Goal: Information Seeking & Learning: Learn about a topic

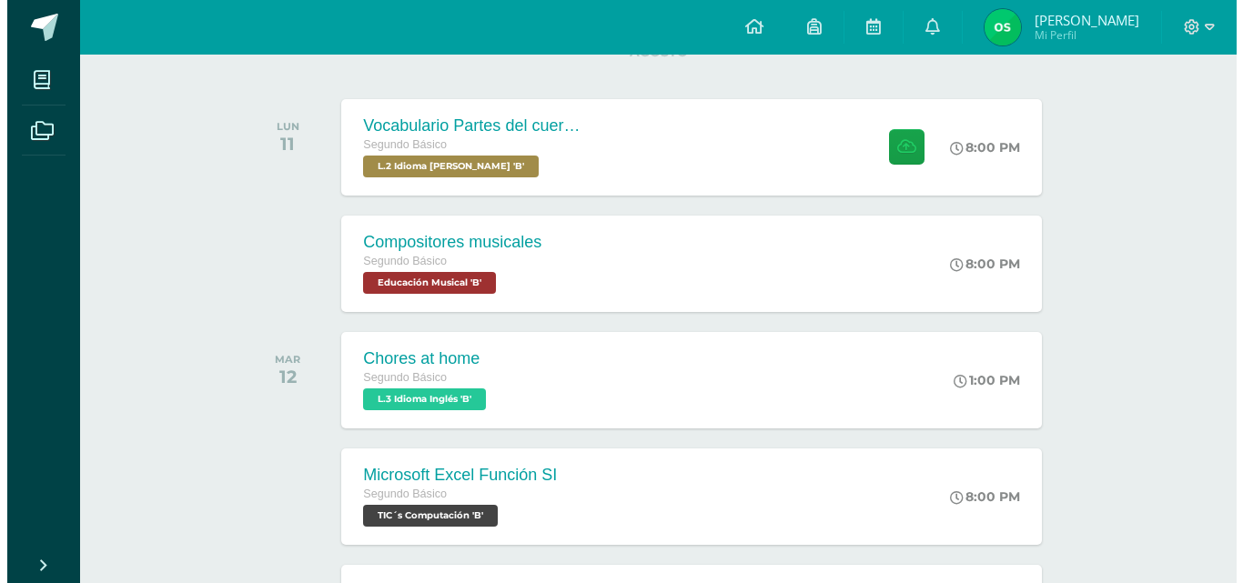
scroll to position [300, 0]
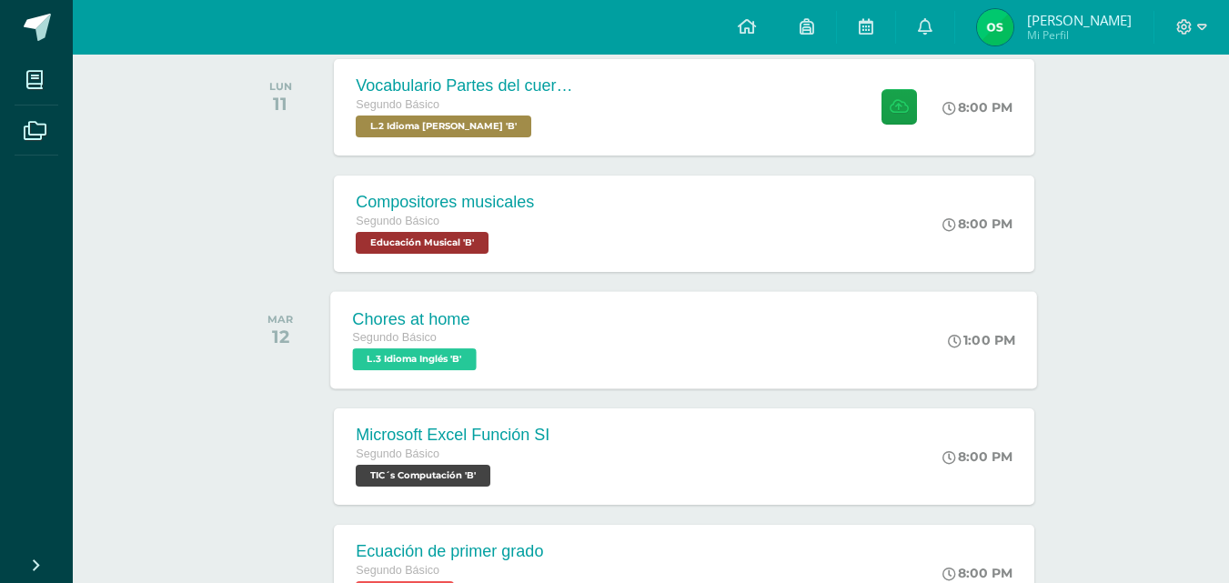
click at [434, 365] on span "L.3 Idioma Inglés 'B'" at bounding box center [415, 360] width 124 height 22
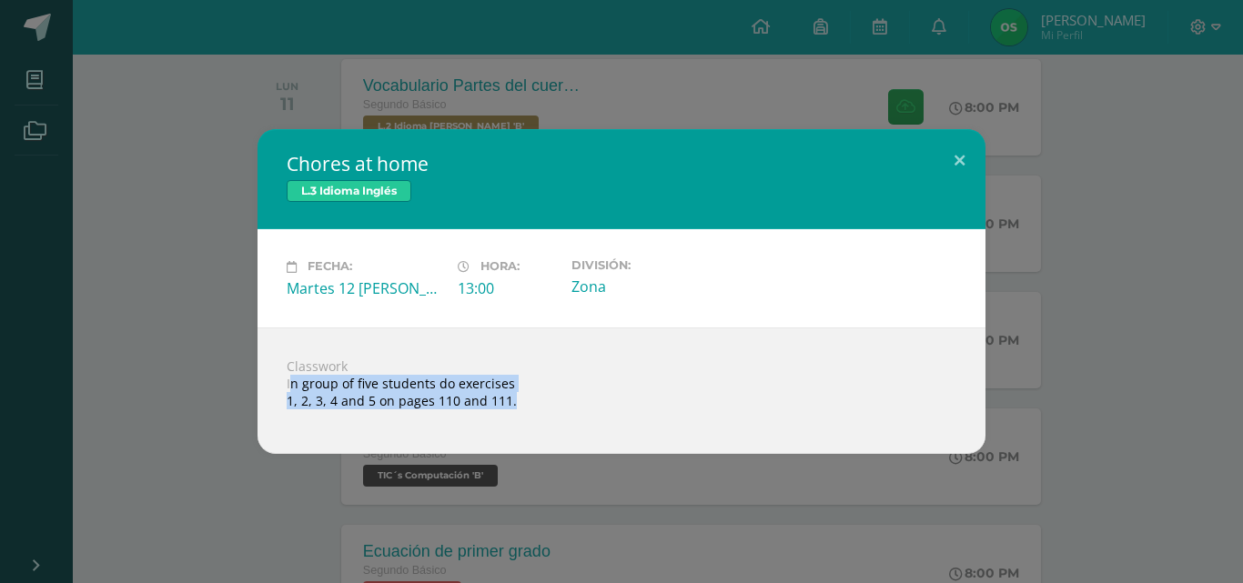
drag, startPoint x: 288, startPoint y: 379, endPoint x: 554, endPoint y: 410, distance: 268.3
click at [554, 410] on div "Classwork In group of five students do exercises 1, 2, 3, 4 and 5 on pages 110 …" at bounding box center [622, 391] width 728 height 126
copy body "In group of five students do exercises 1, 2, 3, 4 and 5 on pages 110 and 111. L…"
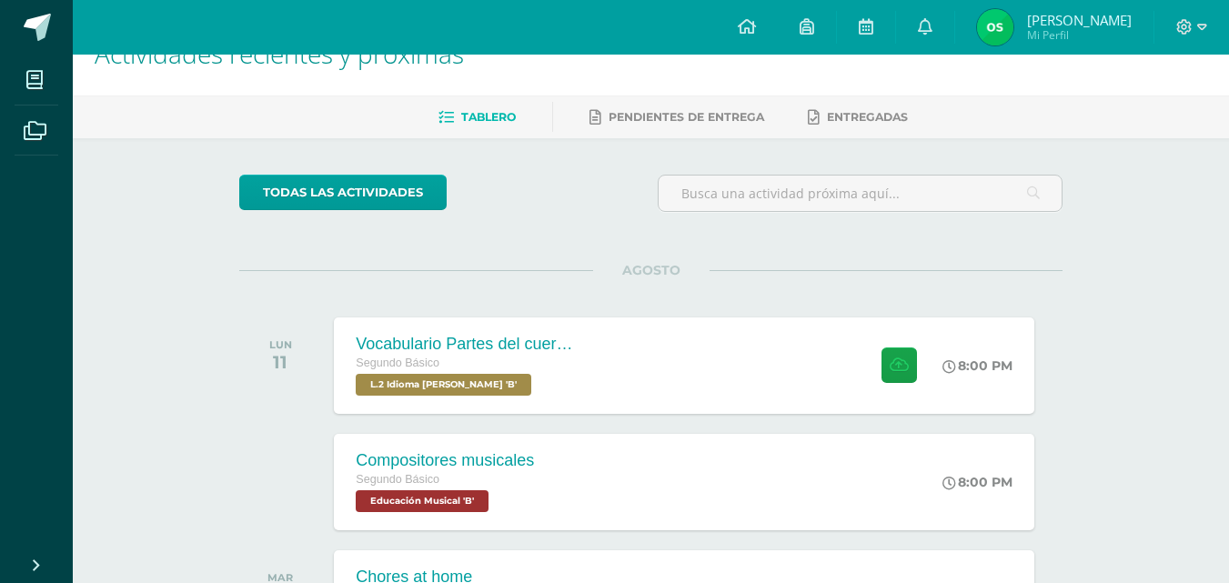
scroll to position [47, 0]
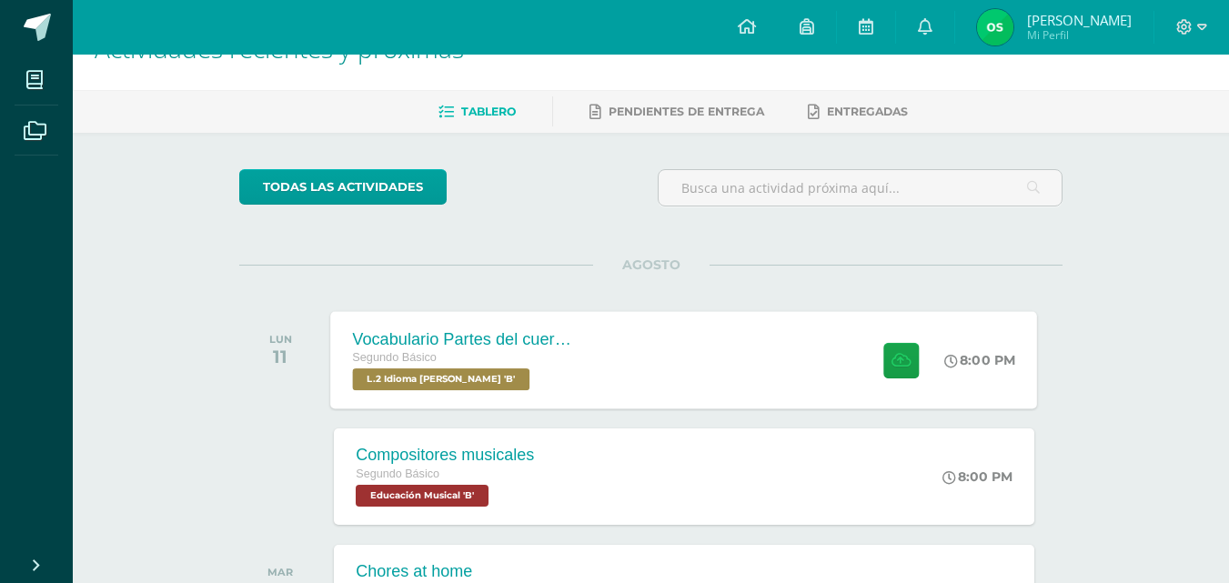
click at [460, 379] on span "L.2 Idioma [PERSON_NAME] 'B'" at bounding box center [441, 380] width 177 height 22
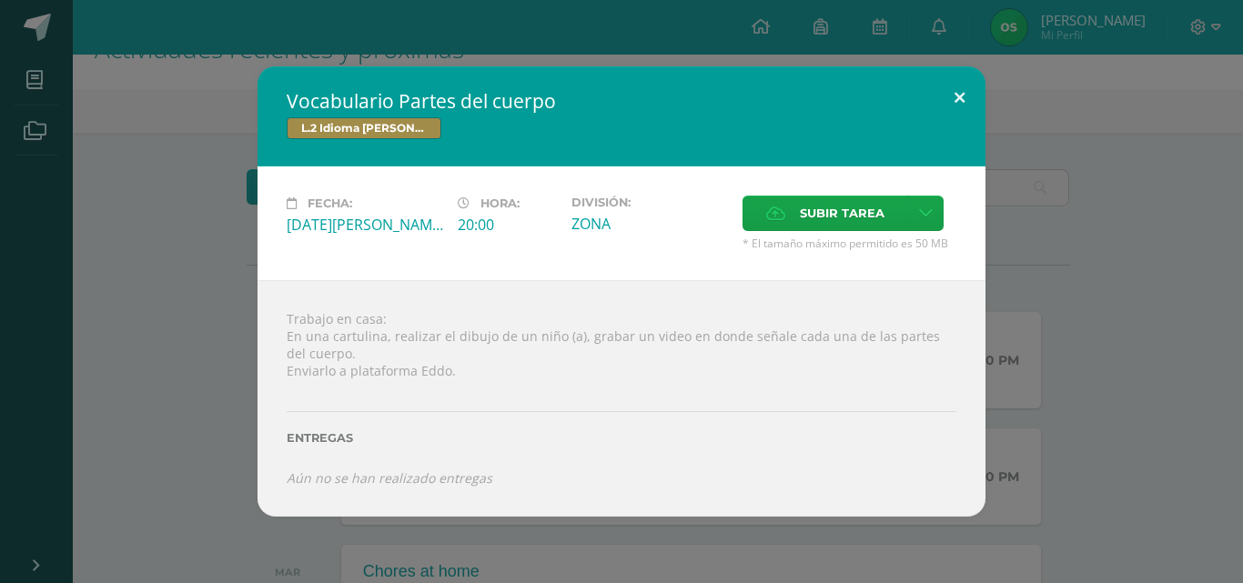
click at [966, 99] on button at bounding box center [960, 97] width 52 height 62
